Goal: Navigation & Orientation: Find specific page/section

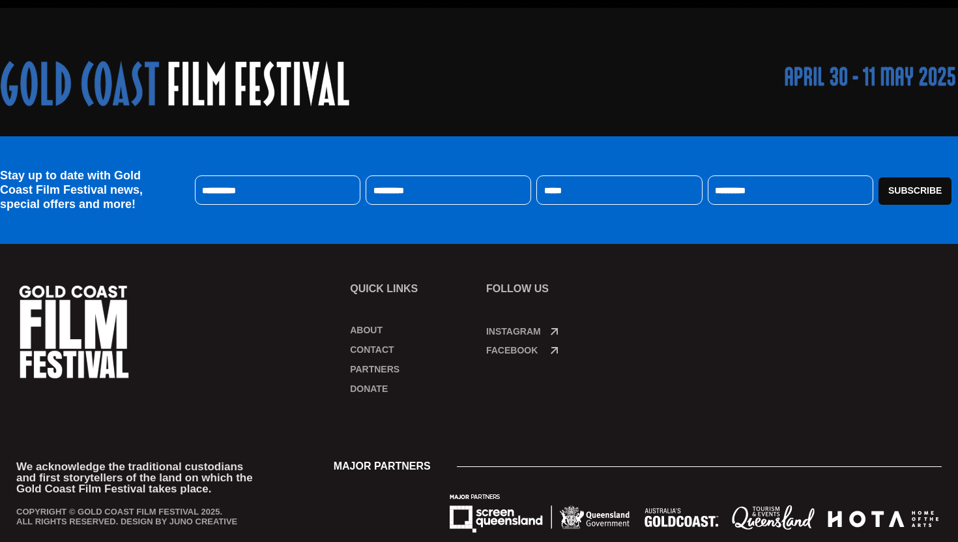
scroll to position [649, 0]
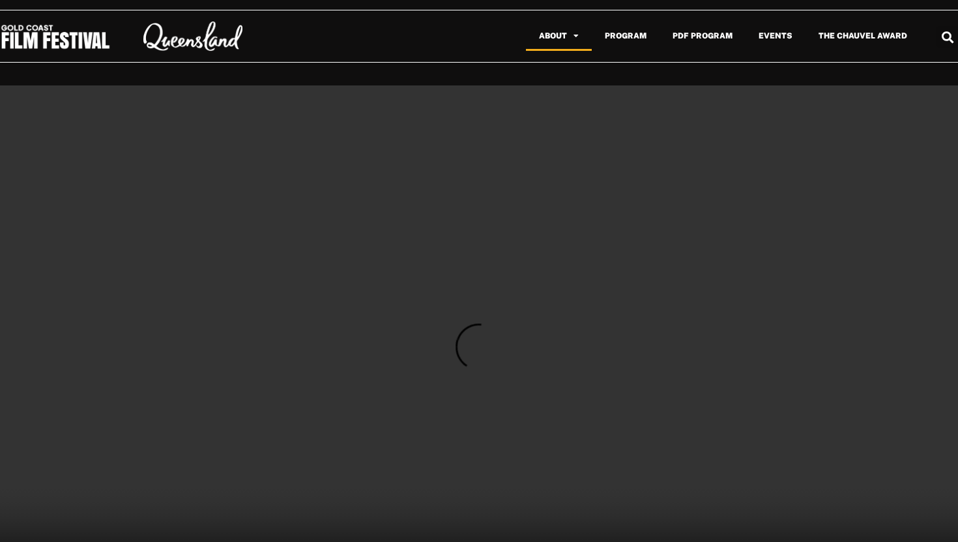
click at [572, 41] on span "Menu" at bounding box center [573, 35] width 12 height 21
click at [772, 31] on link "Events" at bounding box center [776, 36] width 60 height 30
